Goal: Information Seeking & Learning: Learn about a topic

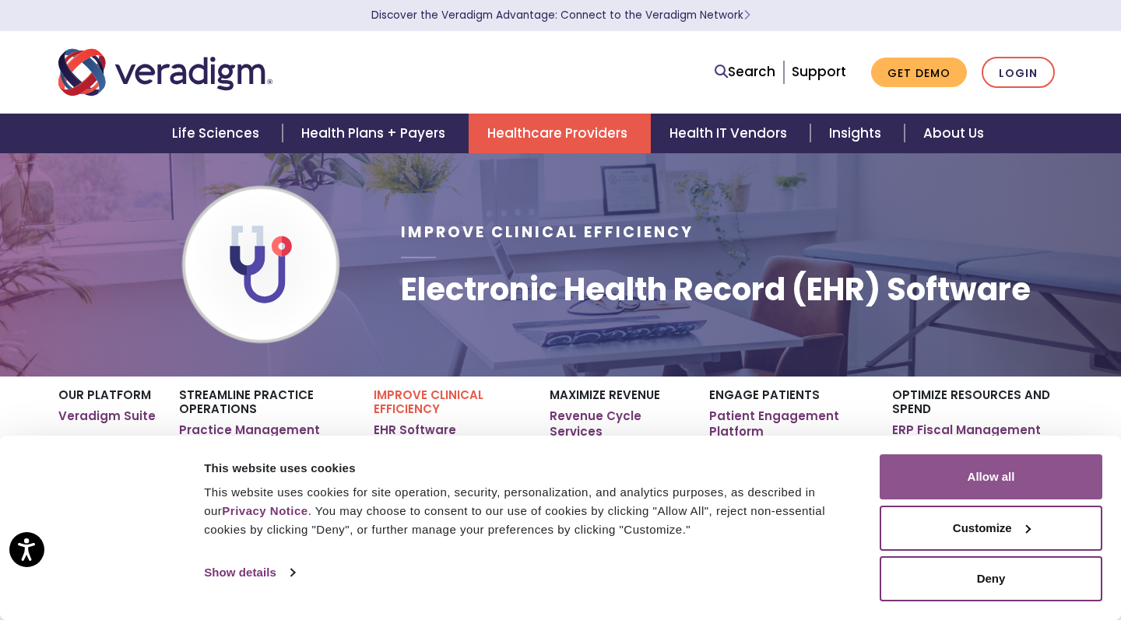
click at [971, 477] on button "Allow all" at bounding box center [991, 477] width 223 height 45
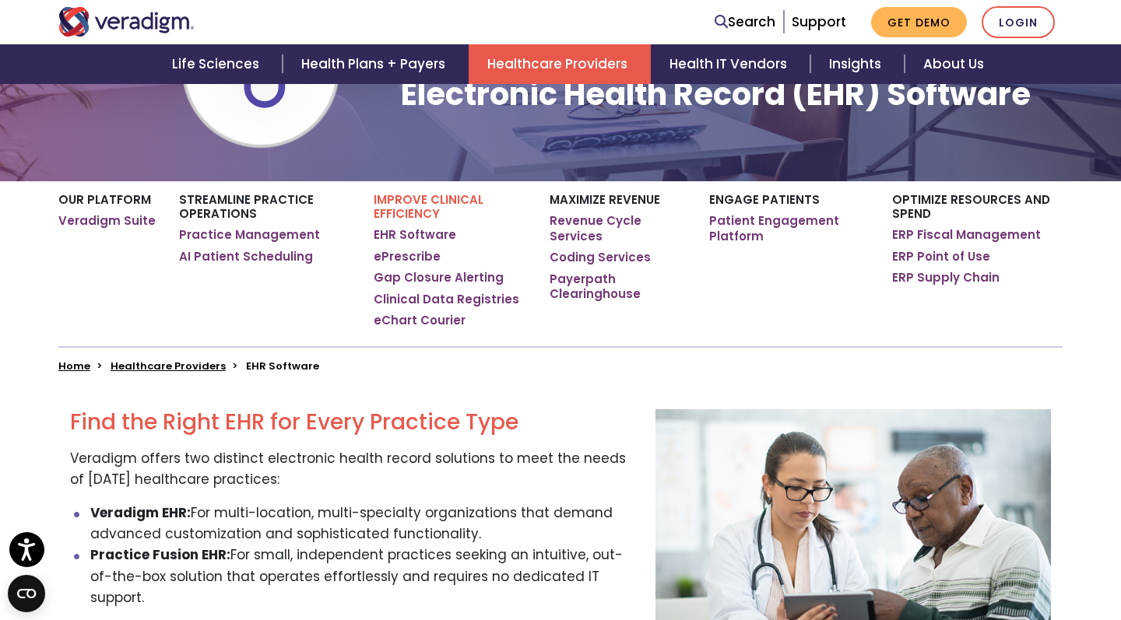
scroll to position [197, 0]
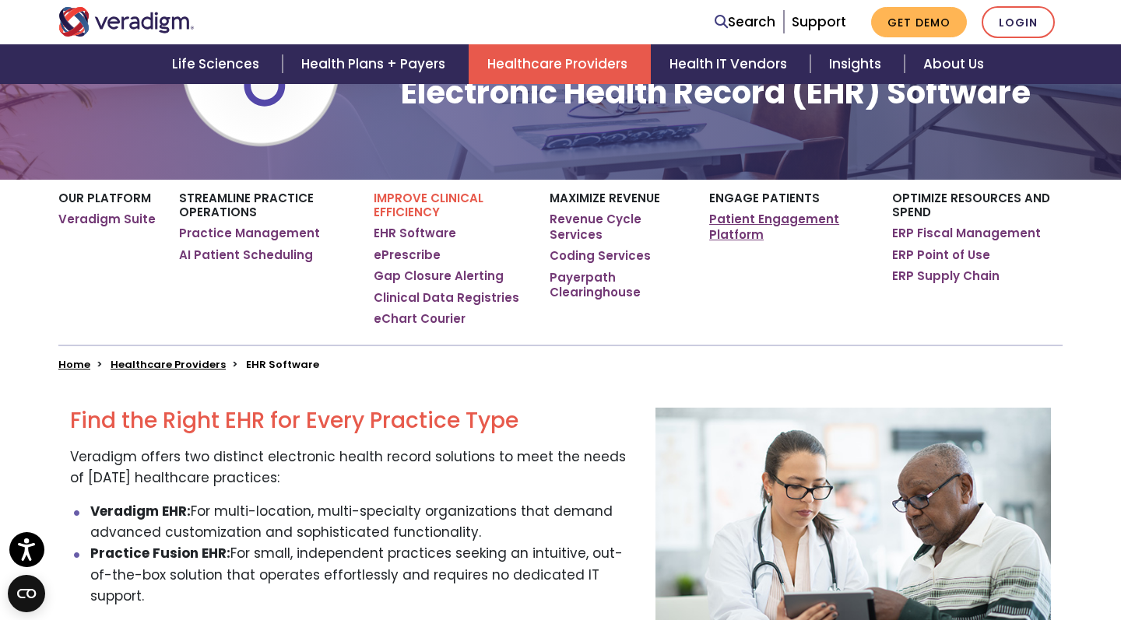
click at [771, 219] on link "Patient Engagement Platform" at bounding box center [789, 227] width 160 height 30
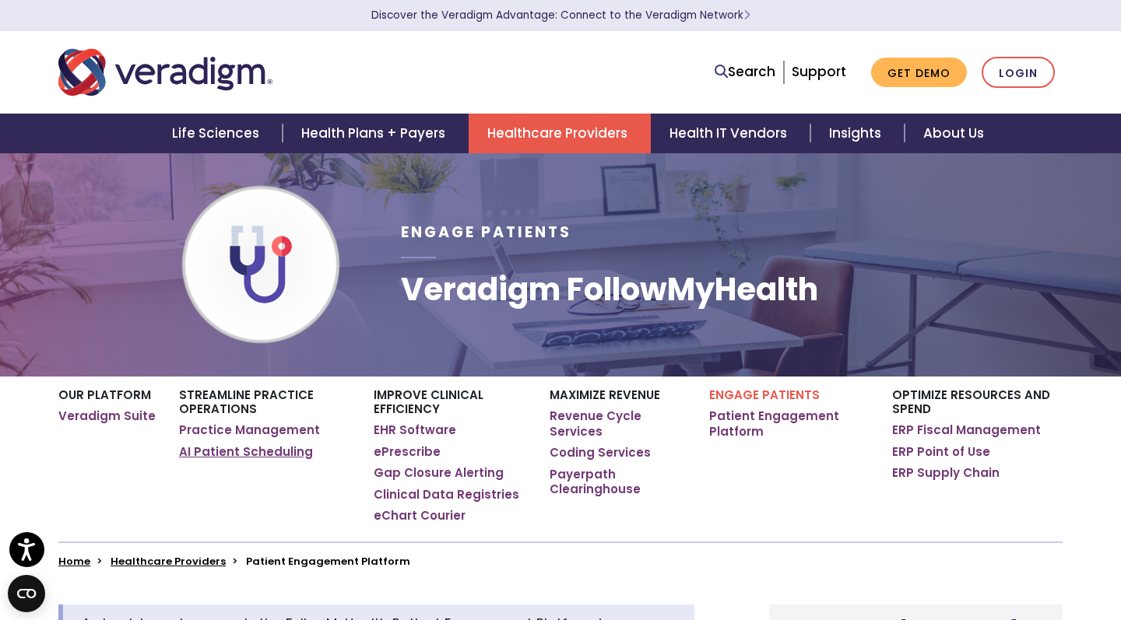
click at [209, 457] on link "AI Patient Scheduling" at bounding box center [246, 452] width 134 height 16
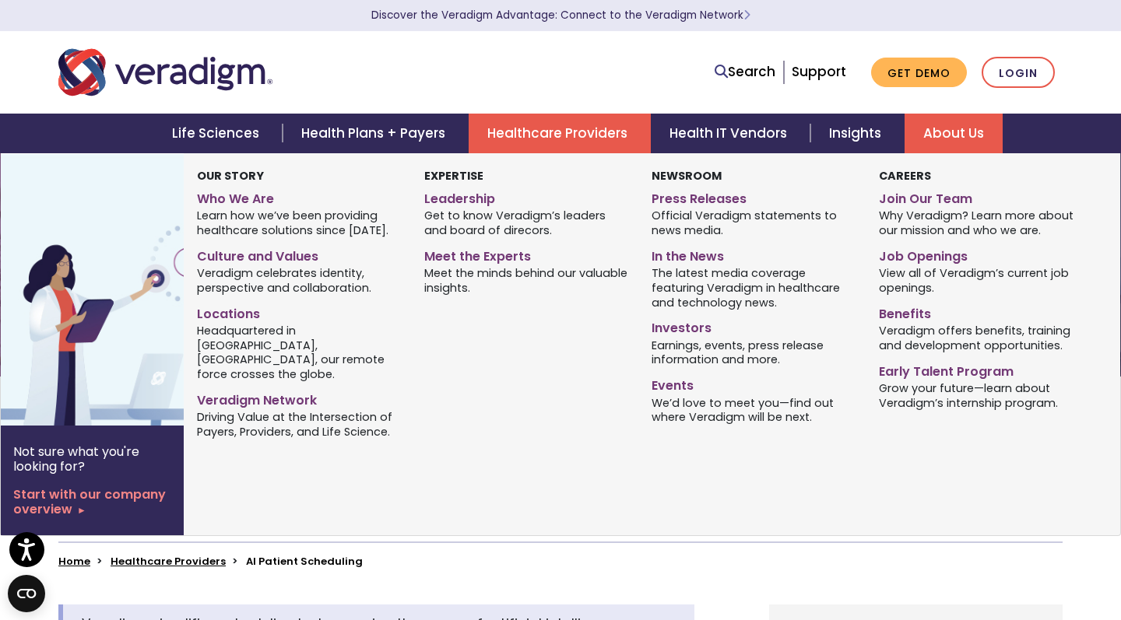
click at [971, 124] on link "About Us" at bounding box center [953, 134] width 98 height 40
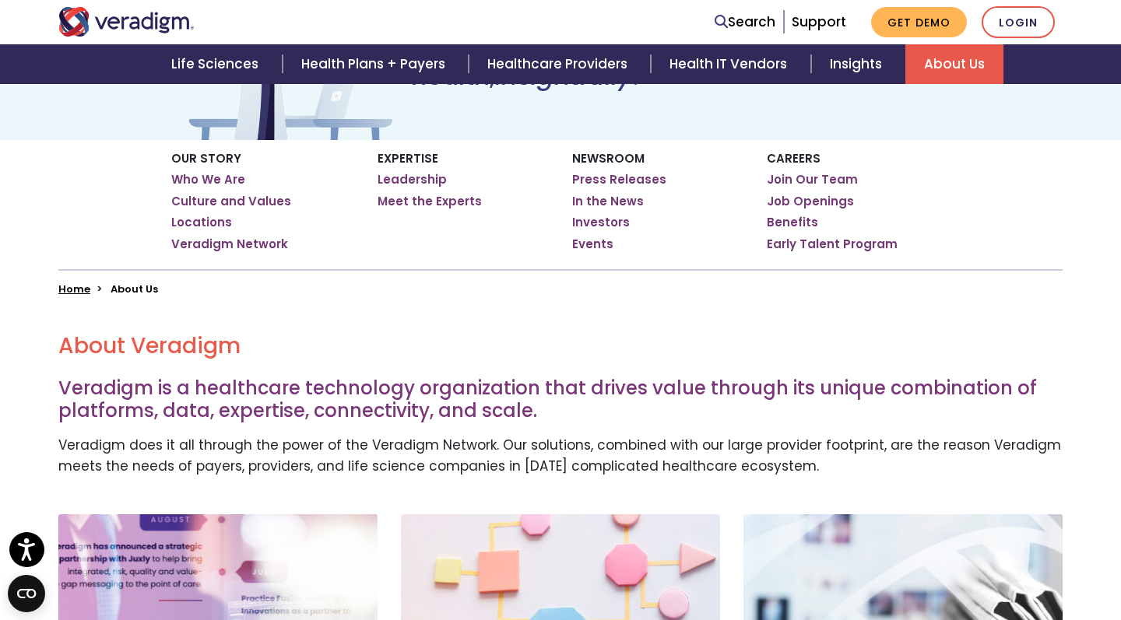
scroll to position [50, 0]
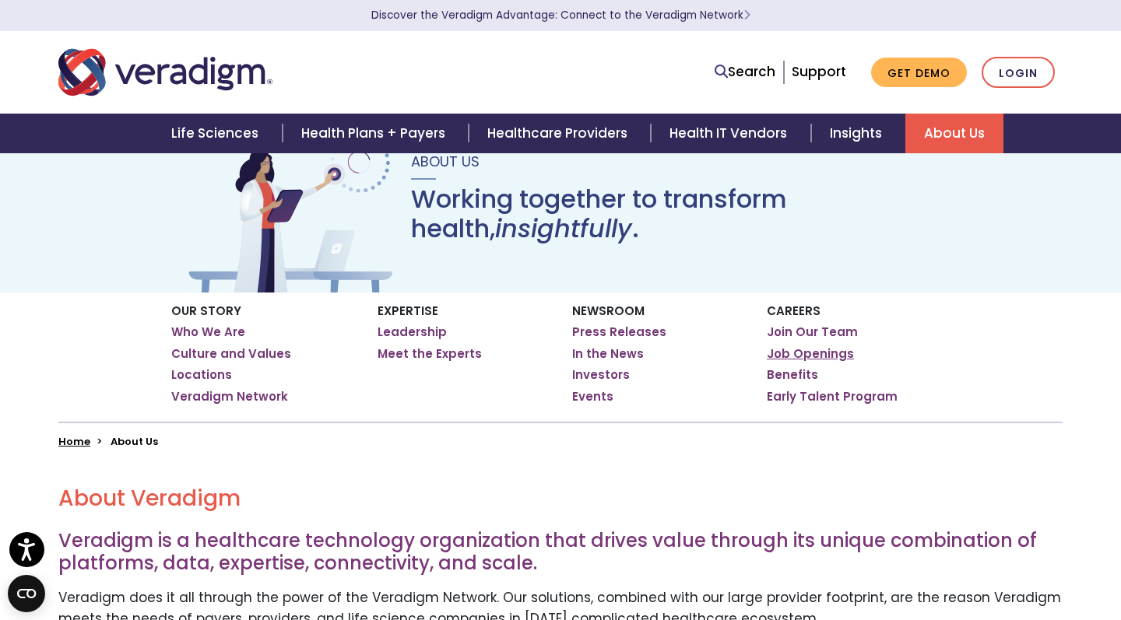
click at [811, 353] on link "Job Openings" at bounding box center [810, 354] width 87 height 16
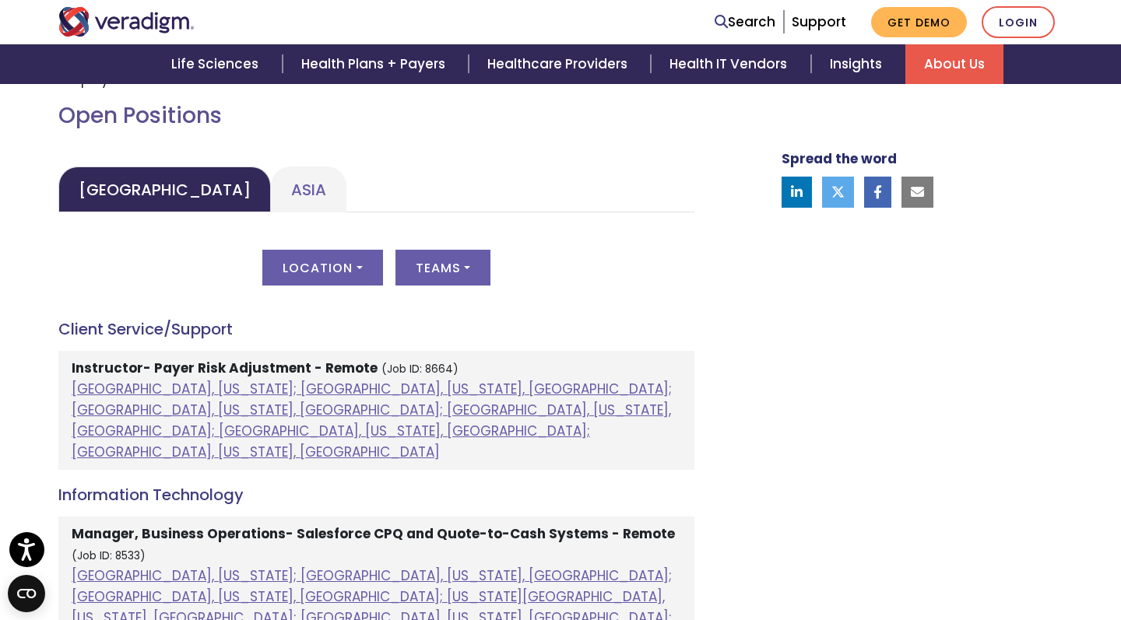
scroll to position [697, 0]
click at [465, 256] on button "Teams" at bounding box center [442, 268] width 95 height 36
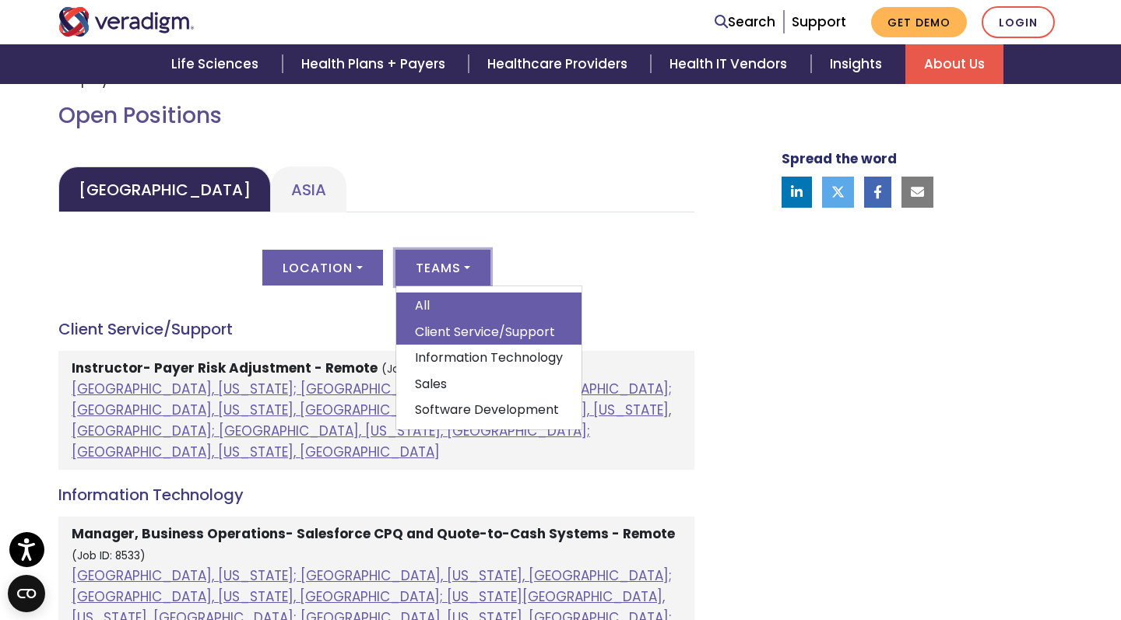
click at [455, 325] on link "Client Service/Support" at bounding box center [488, 332] width 185 height 26
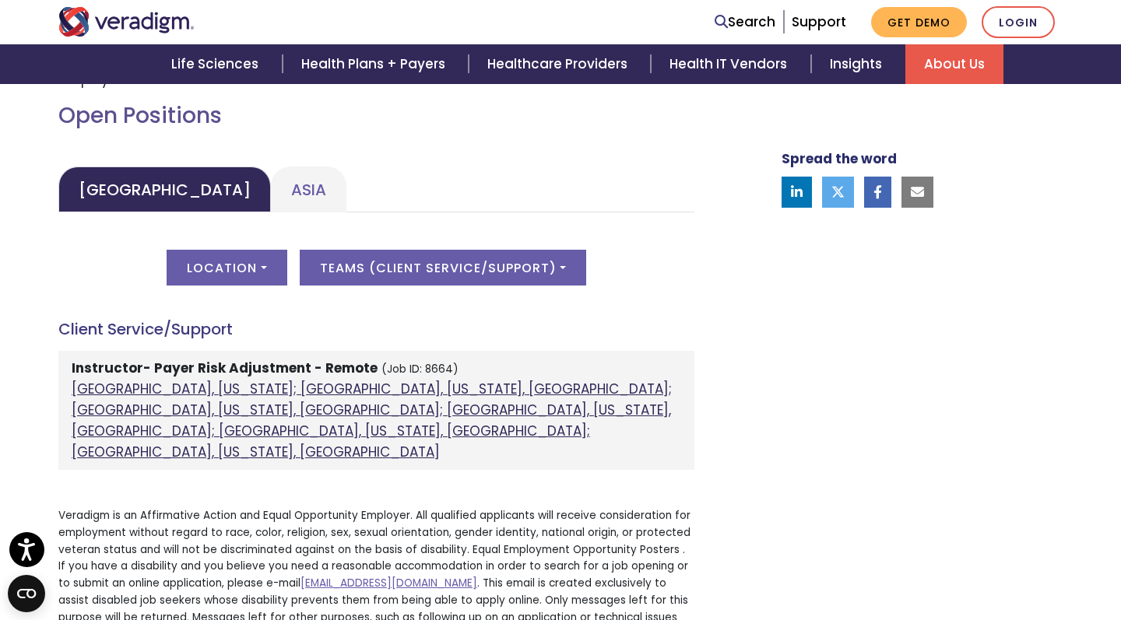
click at [318, 404] on link "[GEOGRAPHIC_DATA], [US_STATE]; [GEOGRAPHIC_DATA], [US_STATE], [GEOGRAPHIC_DATA]…" at bounding box center [372, 421] width 600 height 83
